Goal: Information Seeking & Learning: Learn about a topic

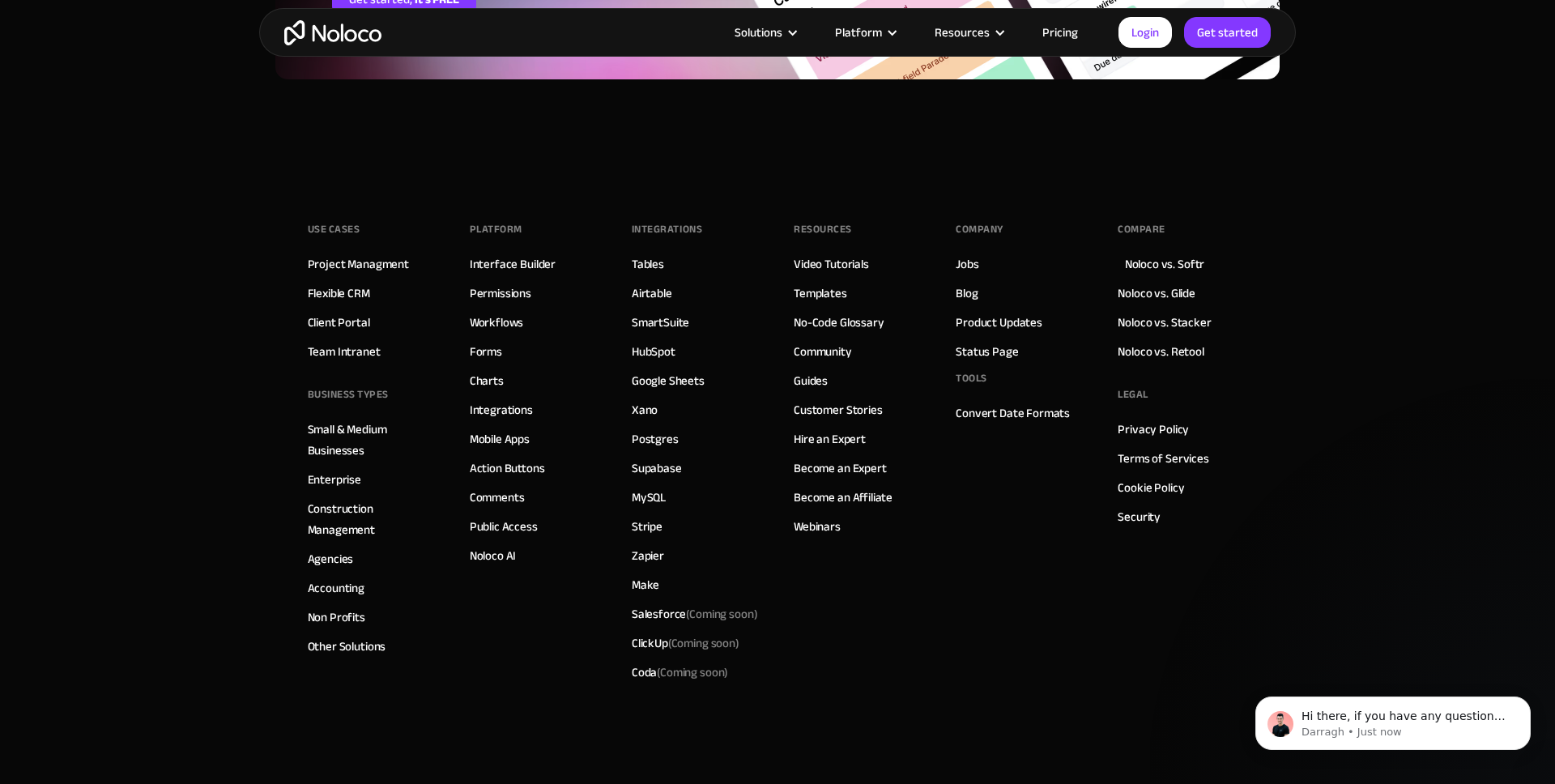
scroll to position [4634, 0]
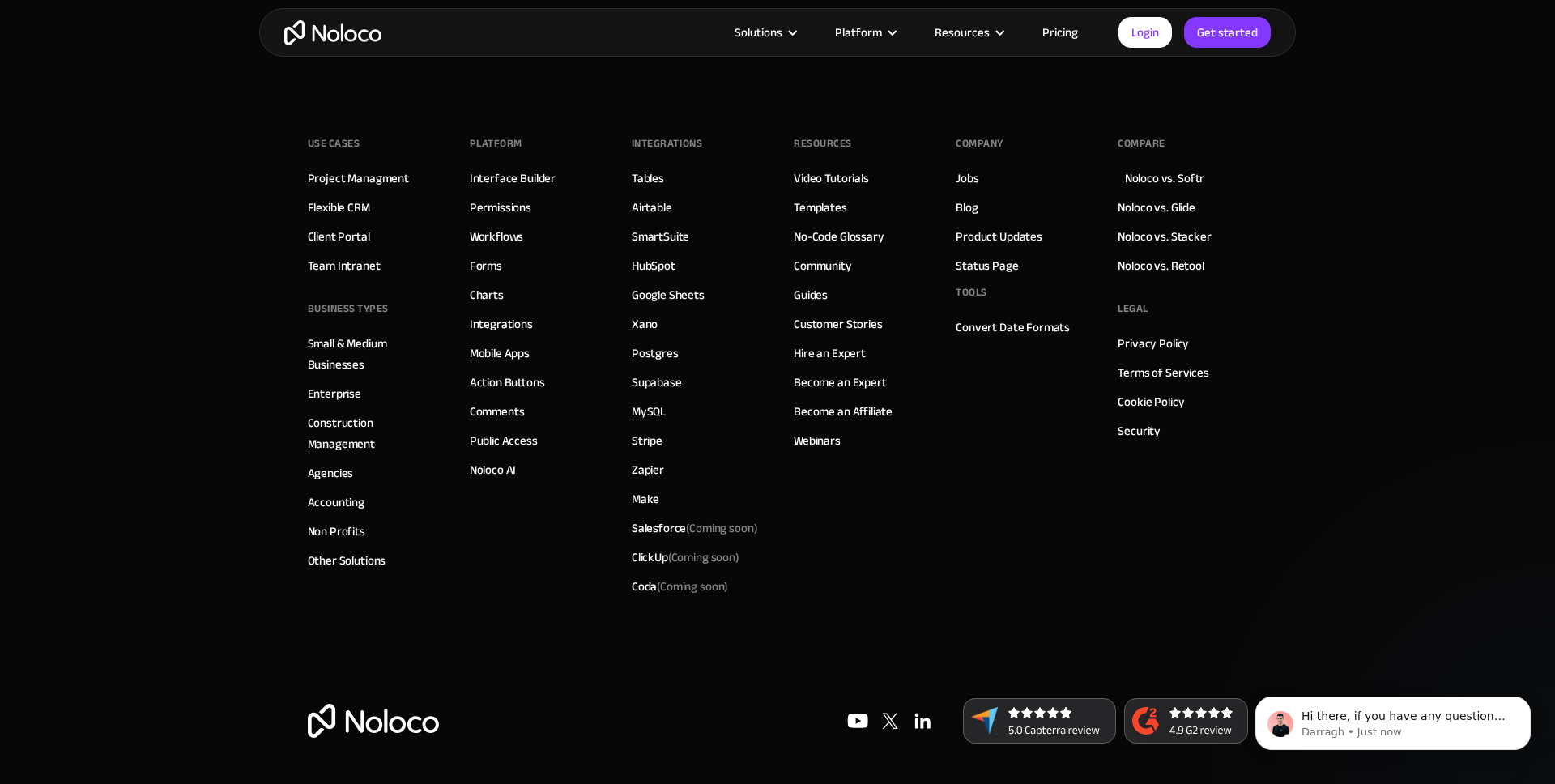
click at [310, 35] on img "home" at bounding box center [332, 33] width 98 height 25
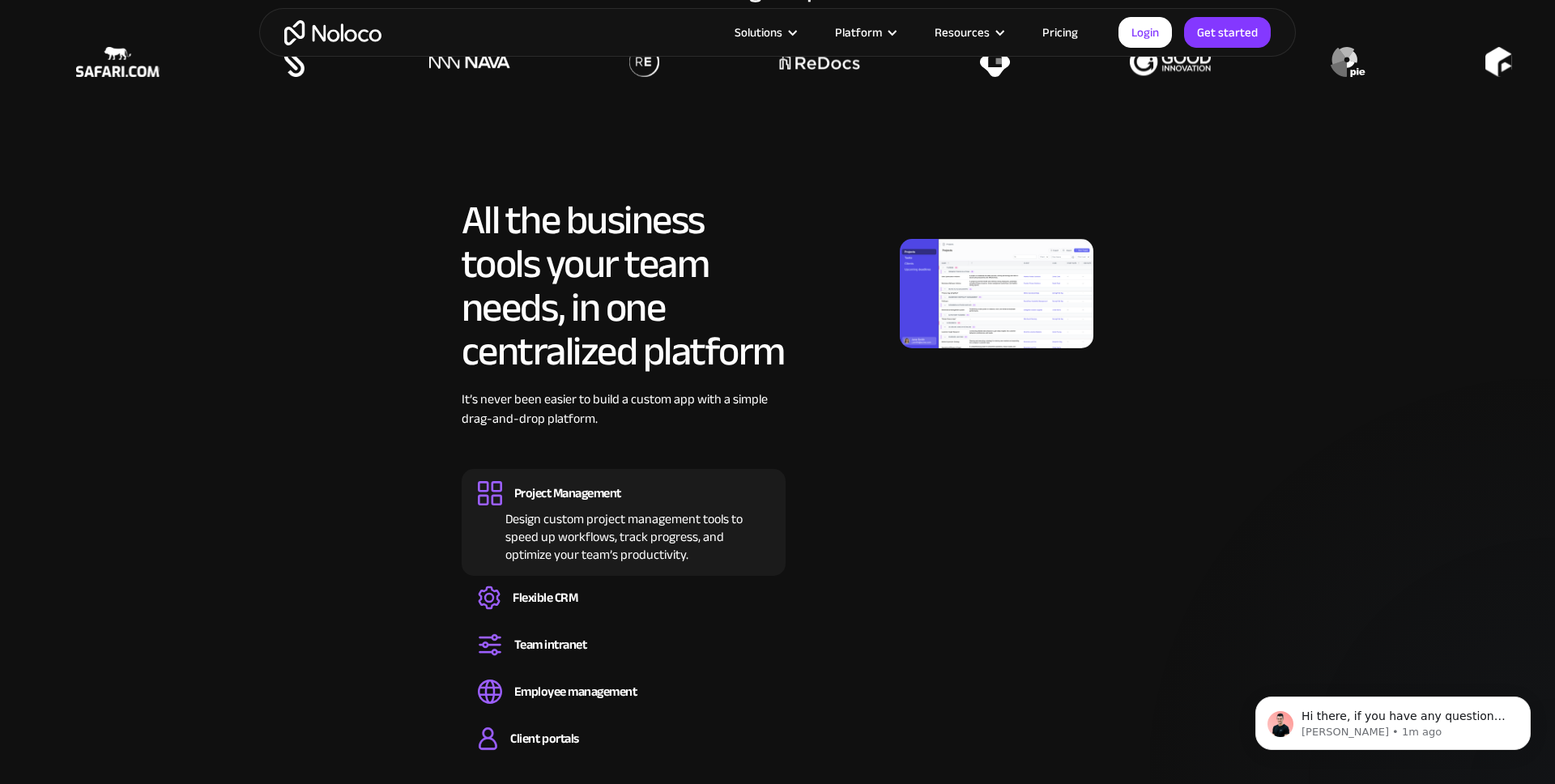
scroll to position [1445, 0]
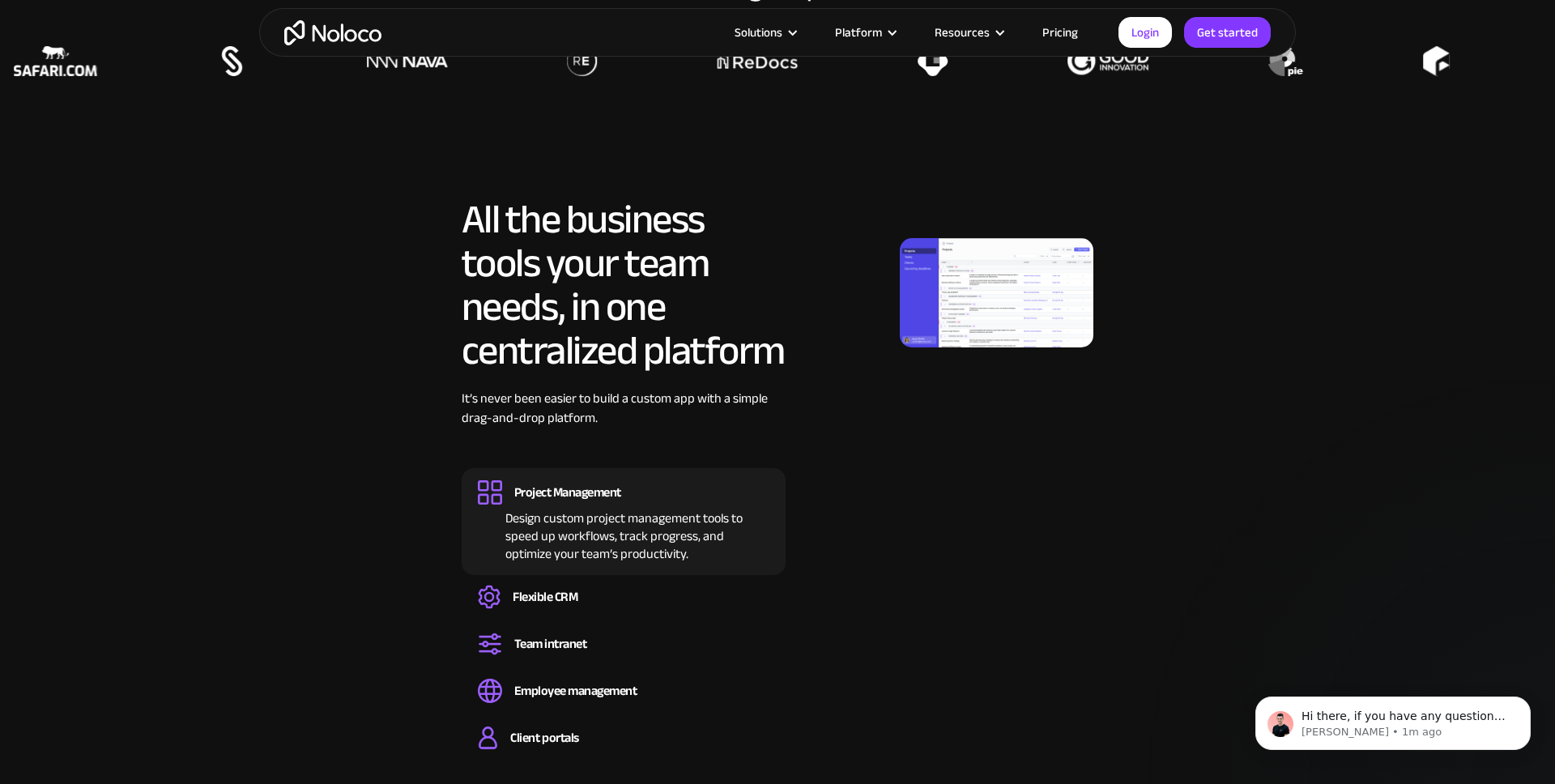
click at [948, 275] on img at bounding box center [996, 293] width 194 height 109
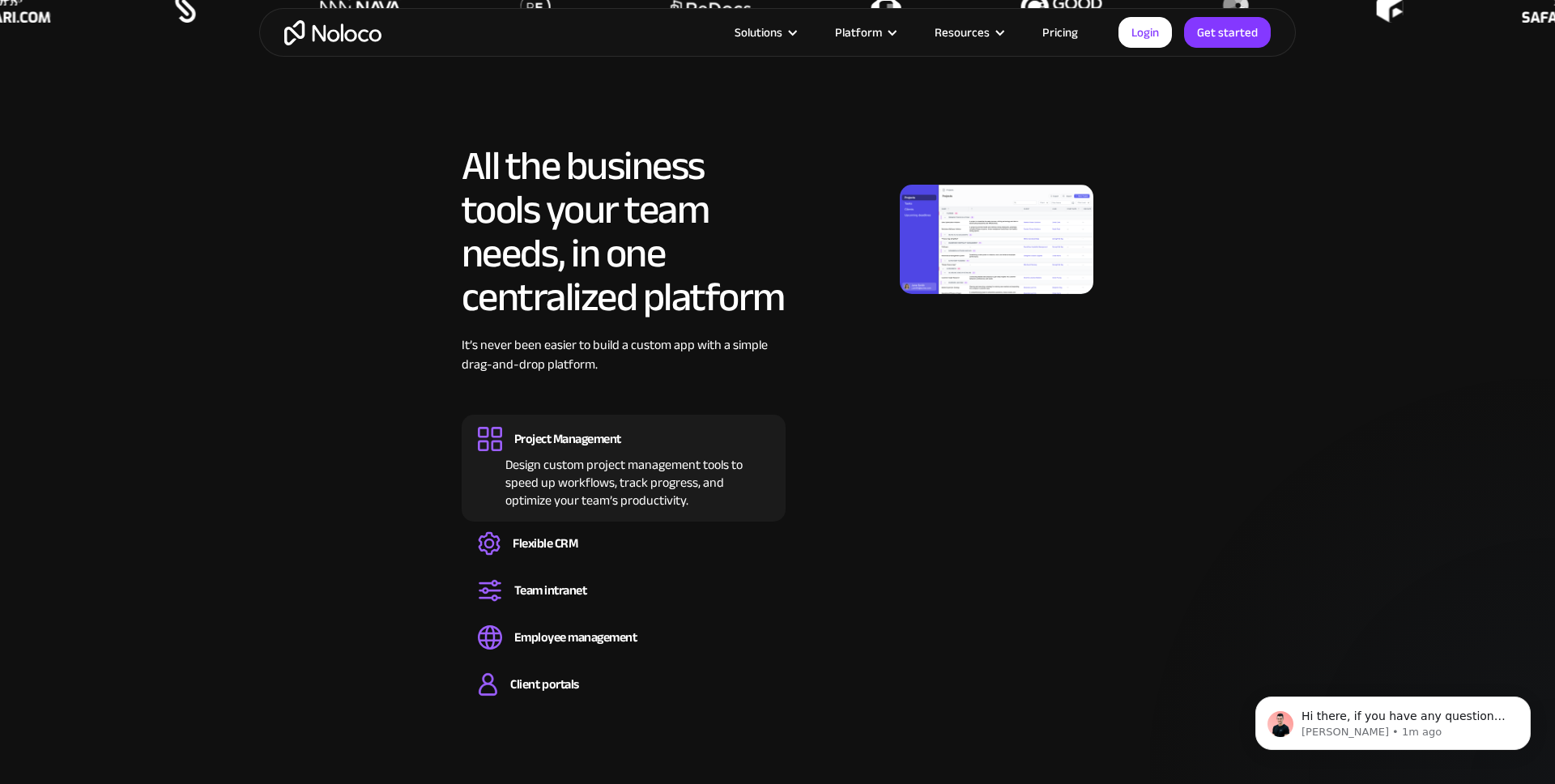
scroll to position [1513, 0]
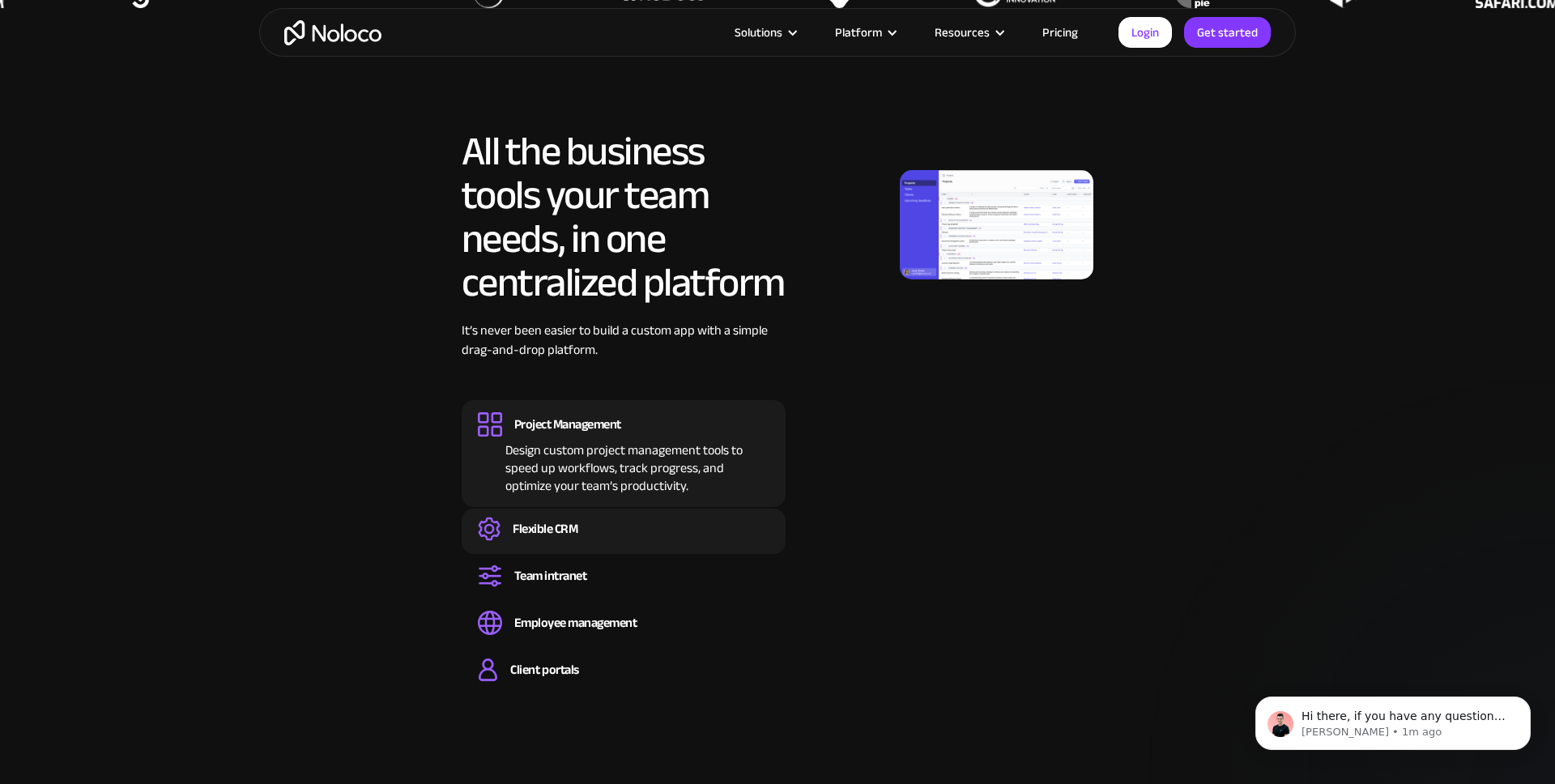
click at [550, 535] on div "Flexible CRM" at bounding box center [545, 529] width 65 height 18
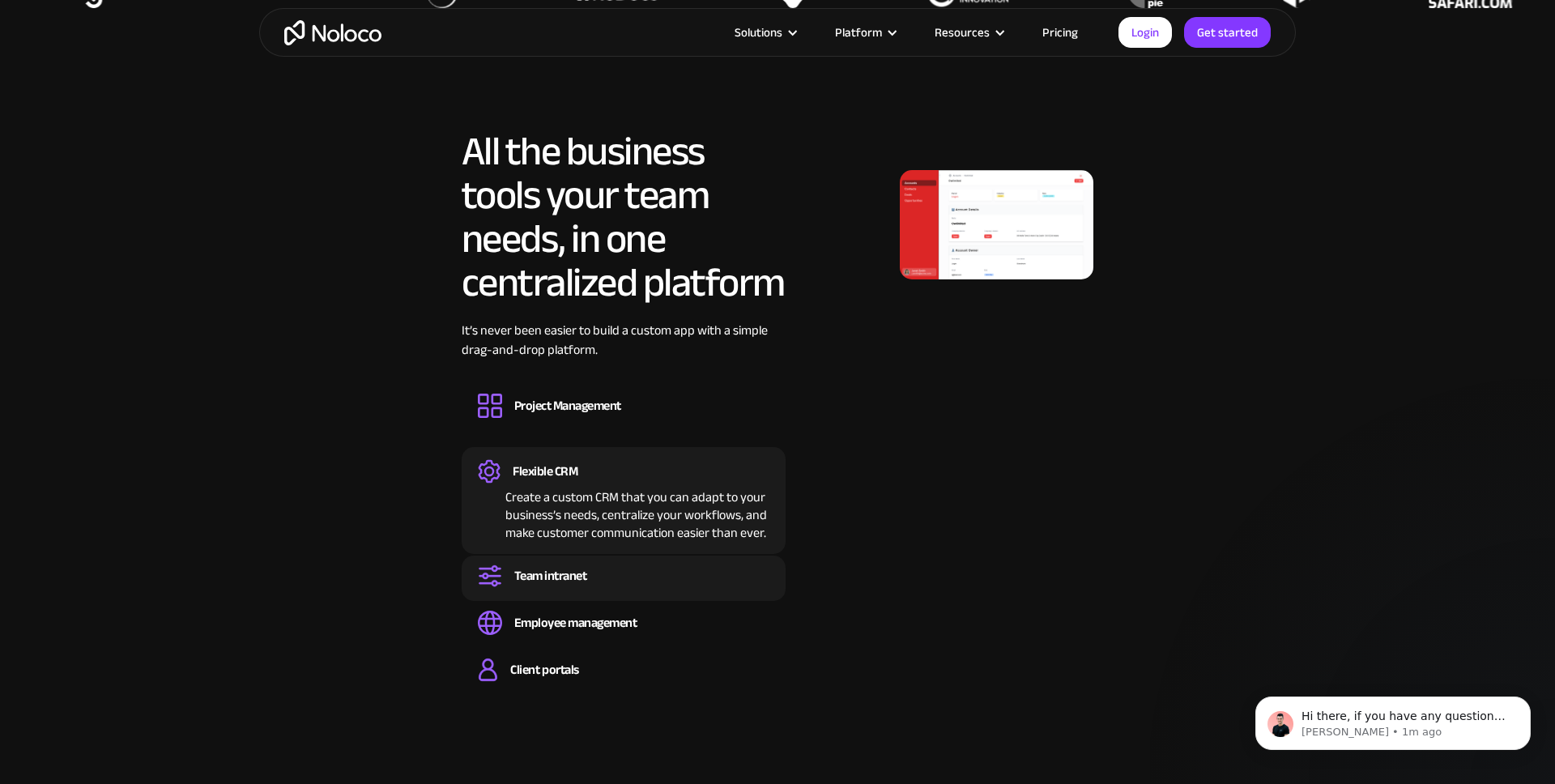
click at [549, 566] on div "Team intranet" at bounding box center [551, 575] width 73 height 18
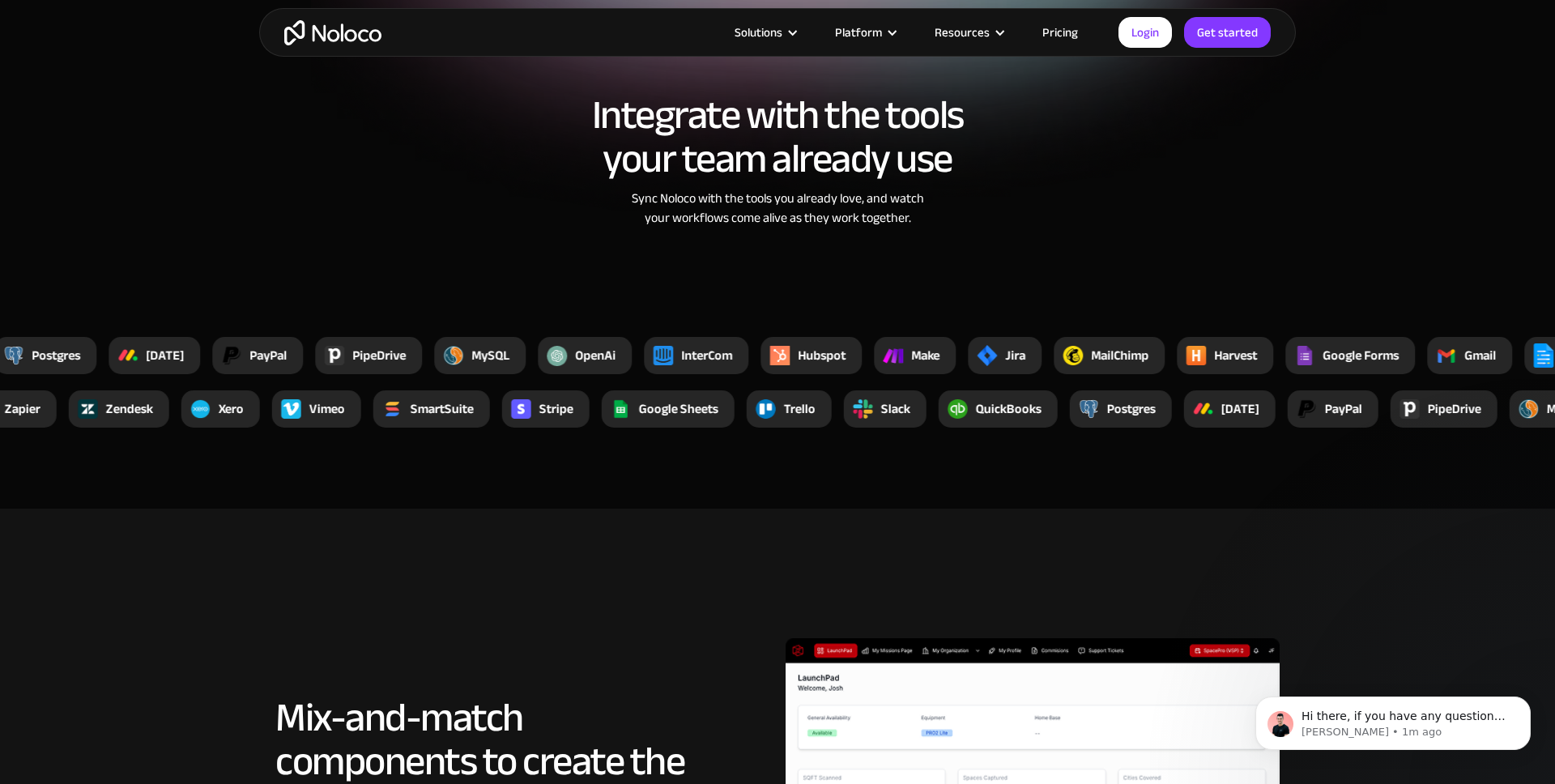
scroll to position [3075, 0]
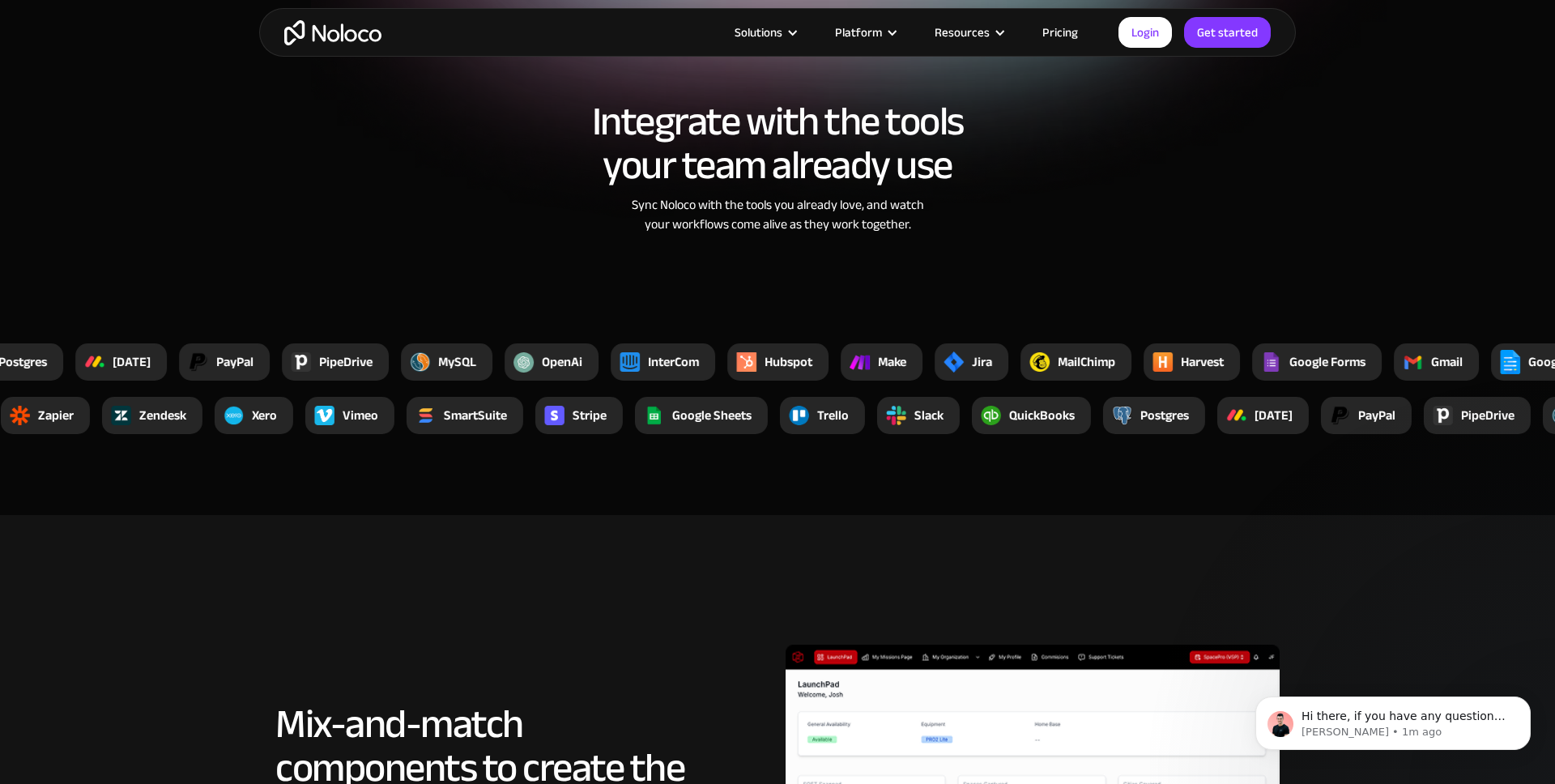
click at [807, 434] on section "Integrate with the tools your team already use Sync Noloco with the tools you a…" at bounding box center [778, 242] width 1555 height 545
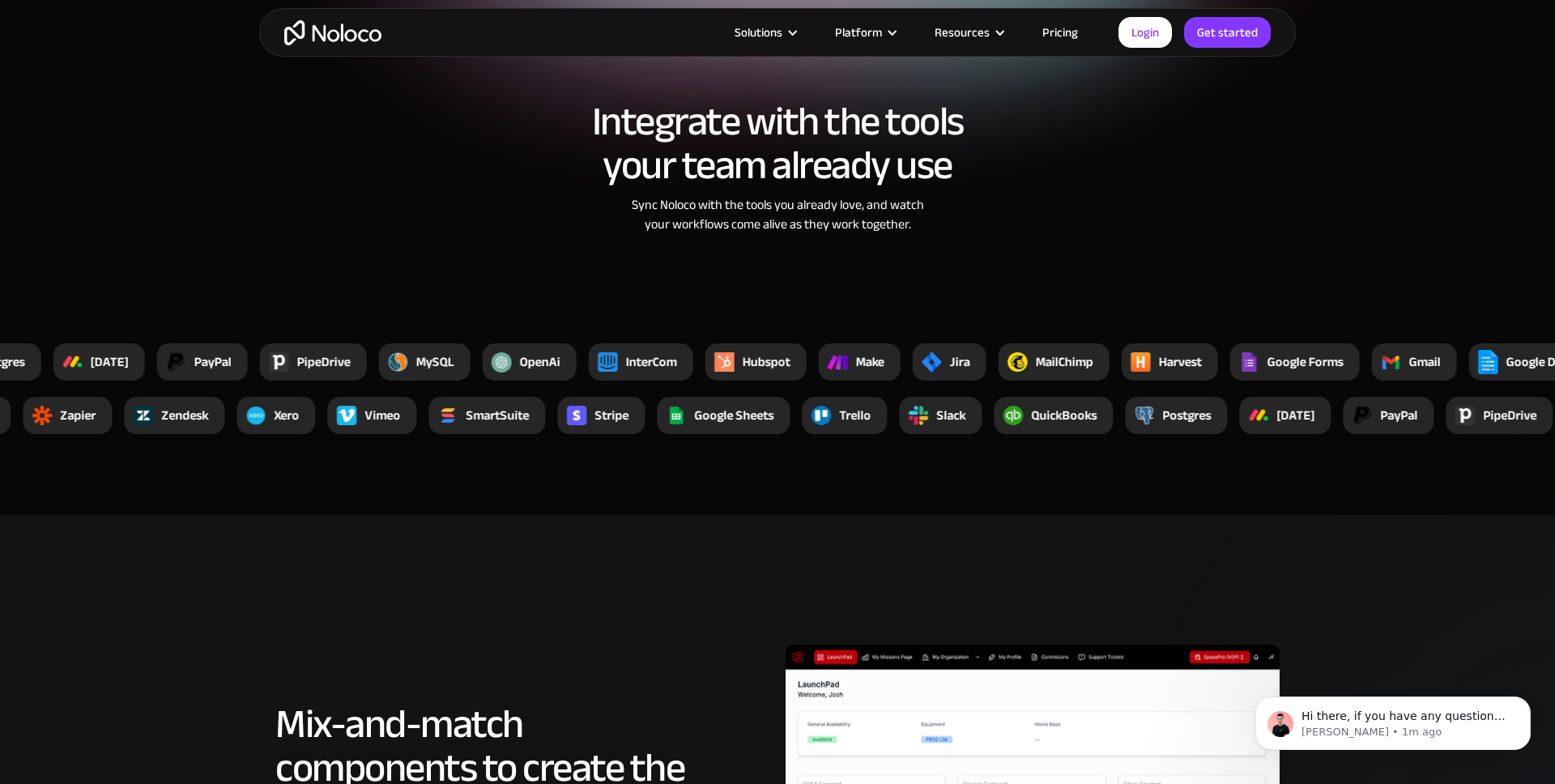
click at [824, 419] on img at bounding box center [821, 416] width 21 height 21
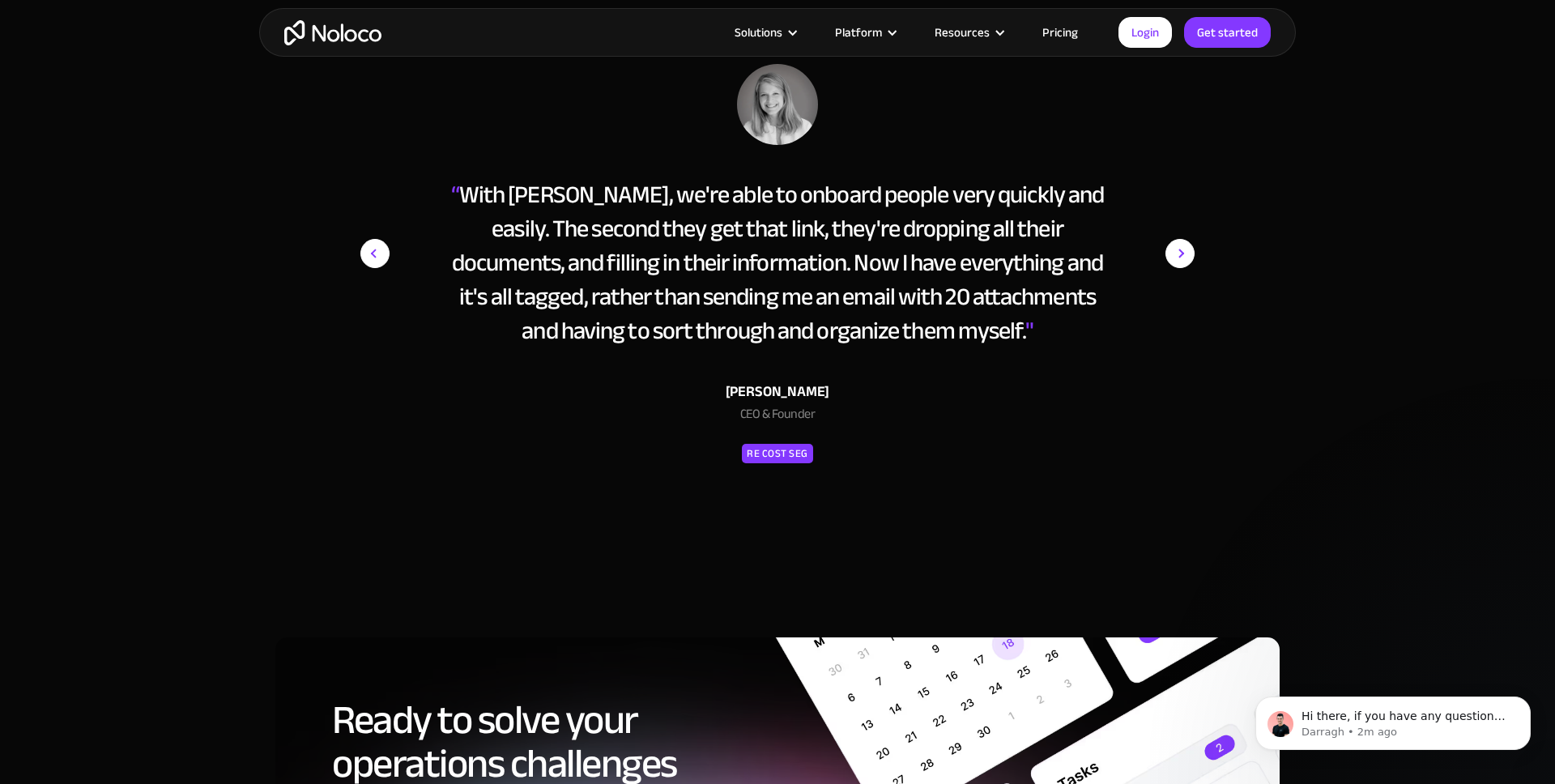
scroll to position [7652, 0]
click at [1183, 247] on img "next slide" at bounding box center [1181, 254] width 30 height 379
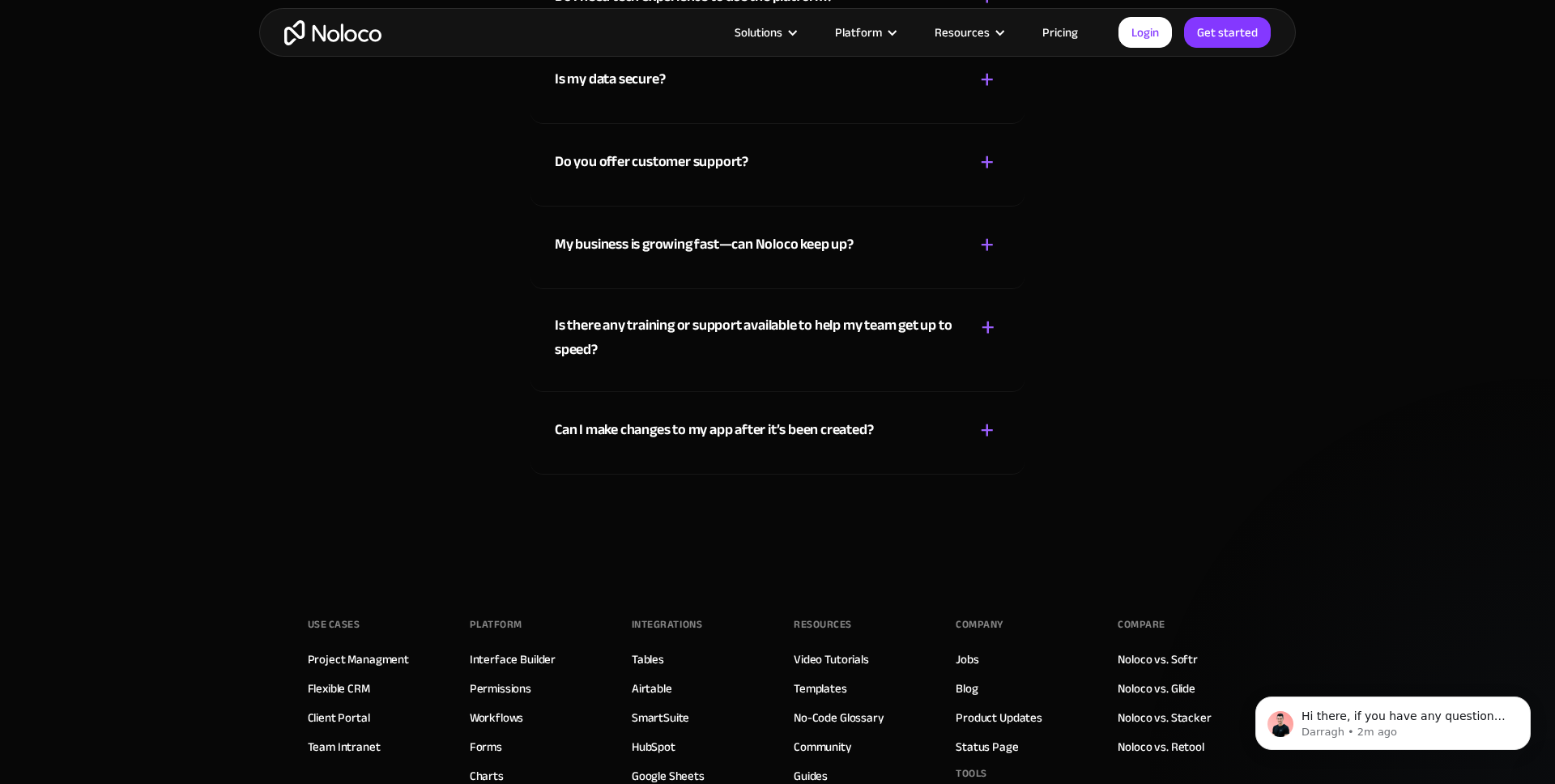
scroll to position [9616, 0]
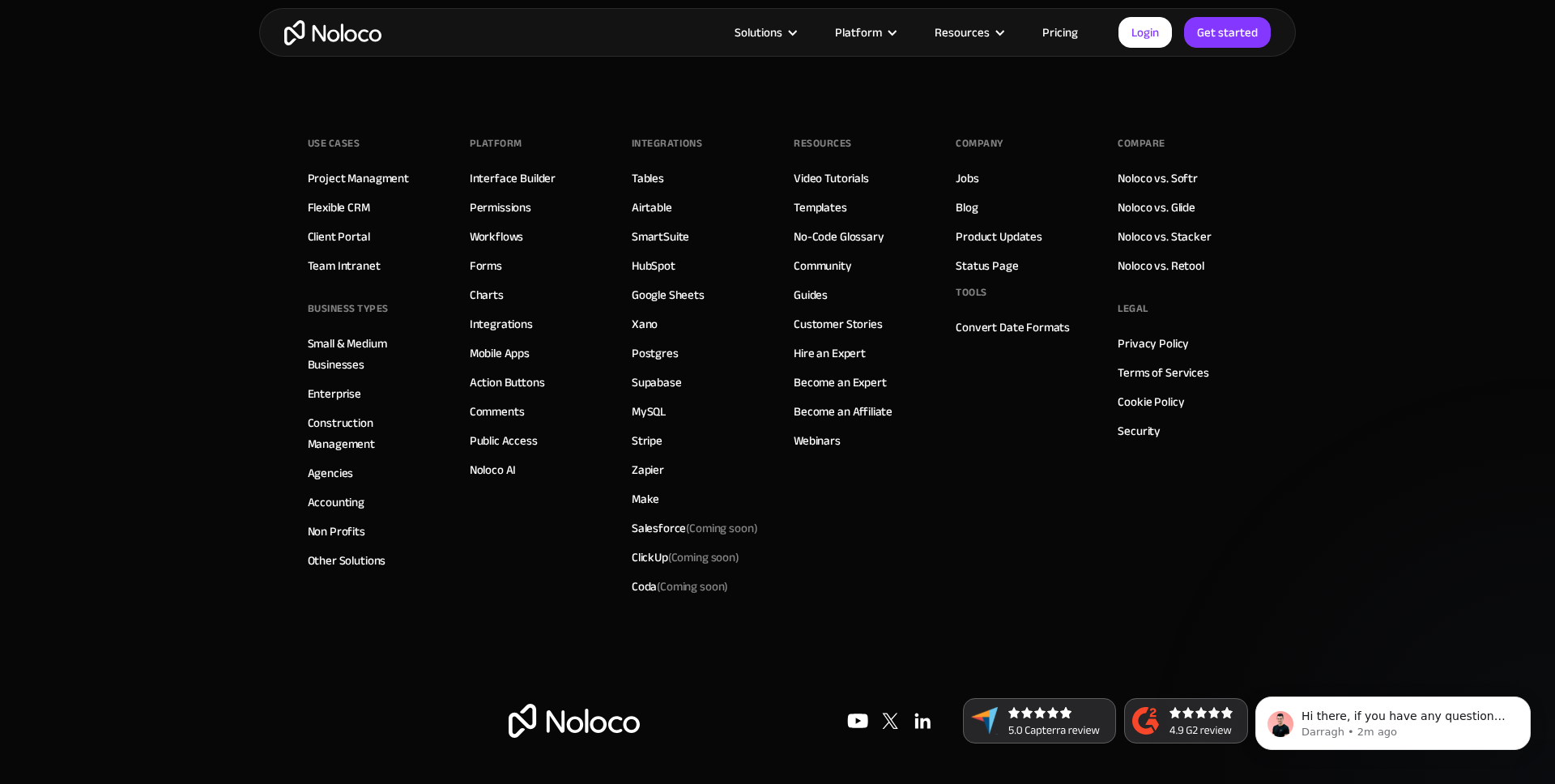
click at [916, 718] on img at bounding box center [922, 720] width 33 height 33
click at [1063, 31] on link "Pricing" at bounding box center [1059, 32] width 76 height 21
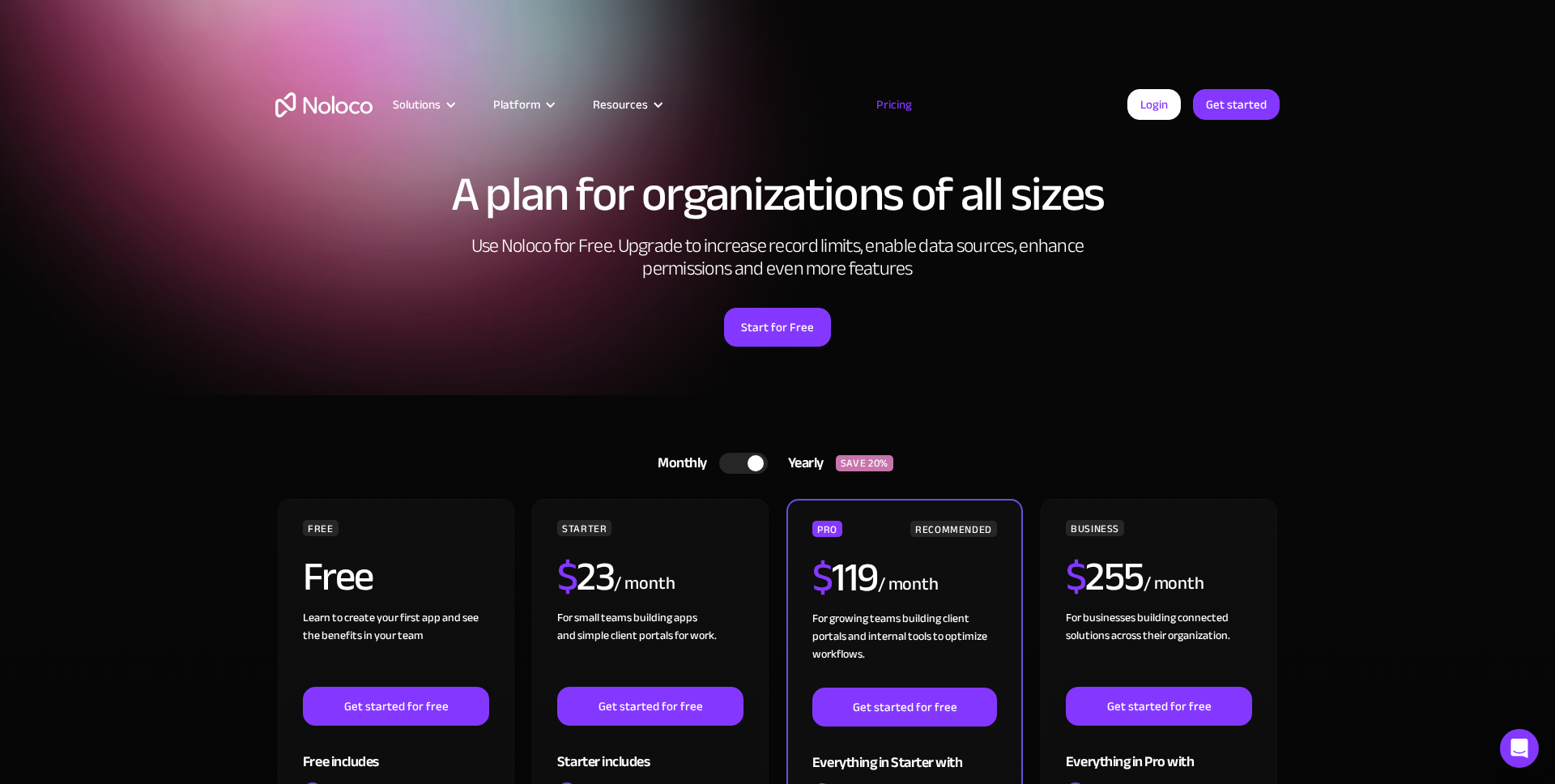
click at [744, 466] on div at bounding box center [743, 462] width 48 height 21
